Goal: Task Accomplishment & Management: Manage account settings

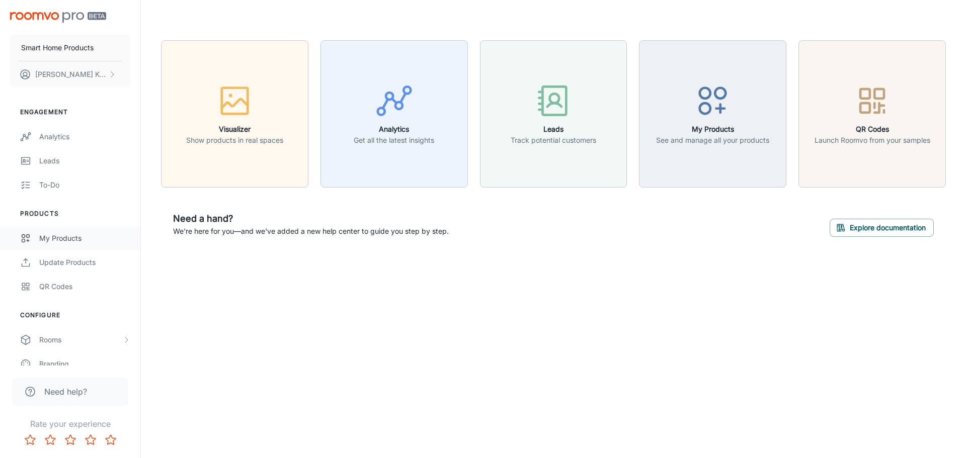
click at [63, 244] on link "My Products" at bounding box center [70, 238] width 140 height 24
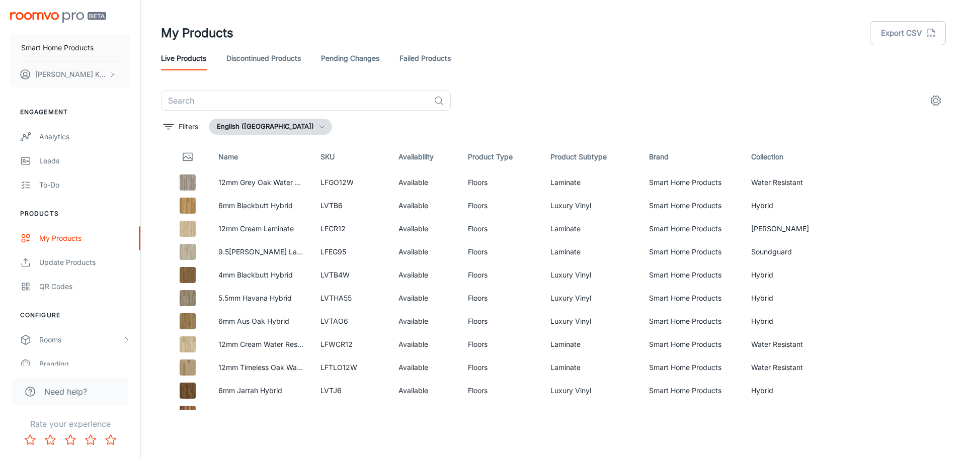
click at [354, 56] on link "Pending Changes" at bounding box center [350, 58] width 58 height 24
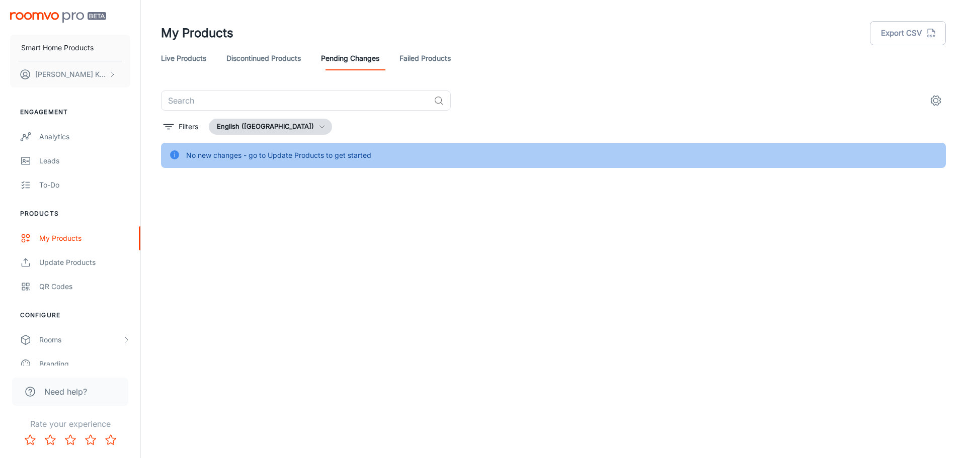
click at [194, 57] on link "Live Products" at bounding box center [183, 58] width 45 height 24
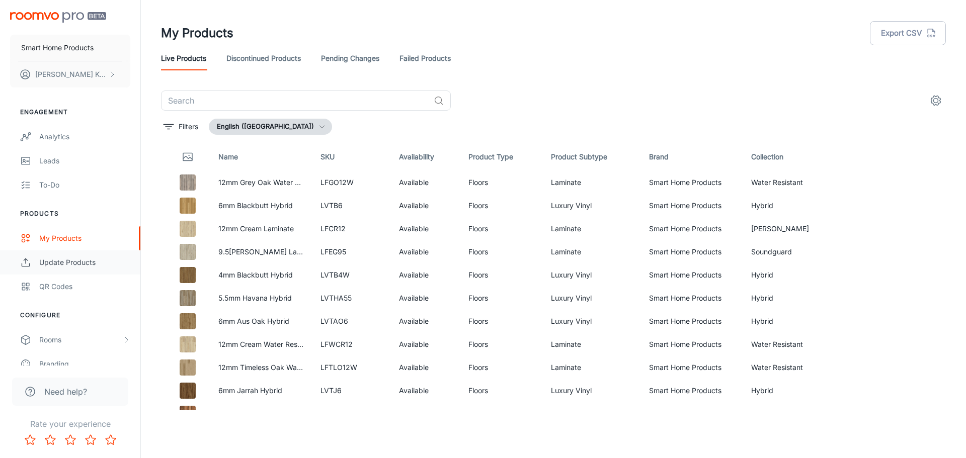
click at [74, 263] on div "Update Products" at bounding box center [84, 262] width 91 height 11
